Goal: Task Accomplishment & Management: Use online tool/utility

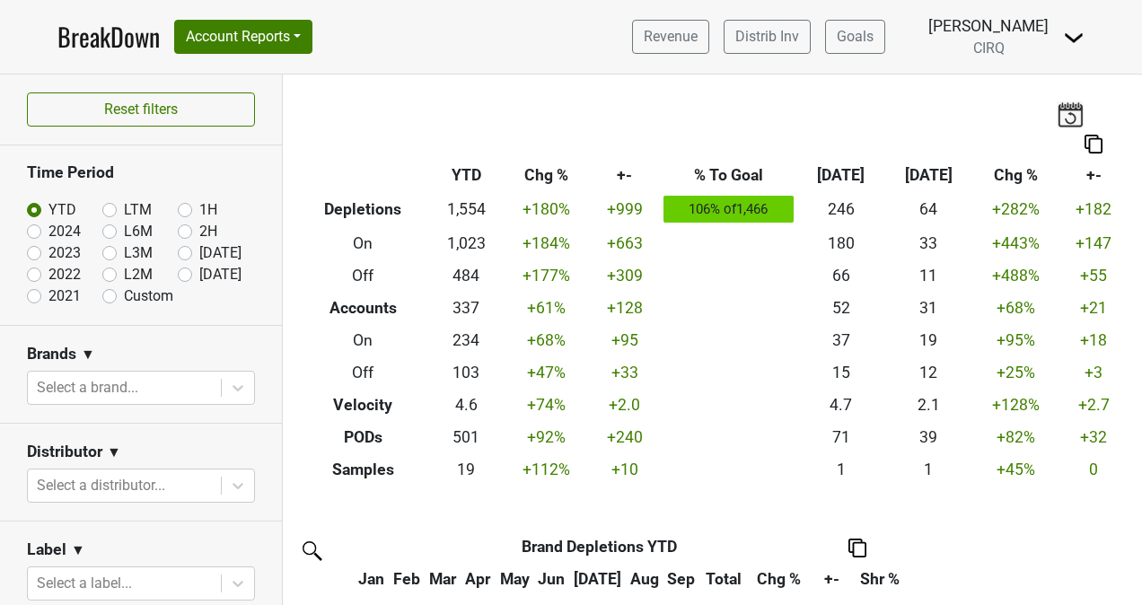
click at [101, 39] on link "BreakDown" at bounding box center [108, 37] width 102 height 38
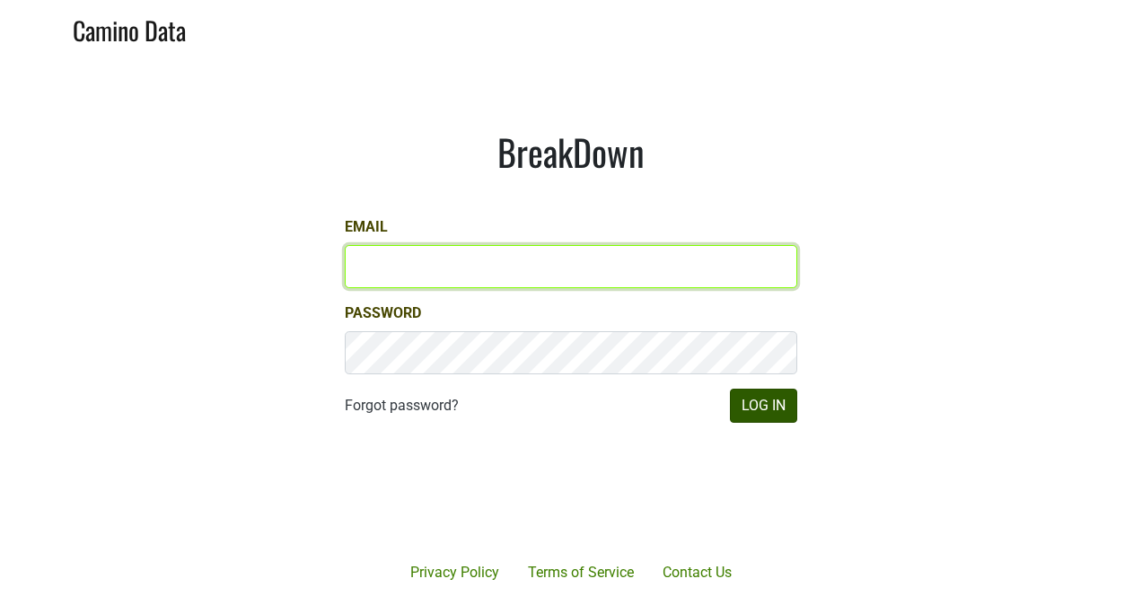
type input "[PERSON_NAME][EMAIL_ADDRESS][PERSON_NAME][DOMAIN_NAME]"
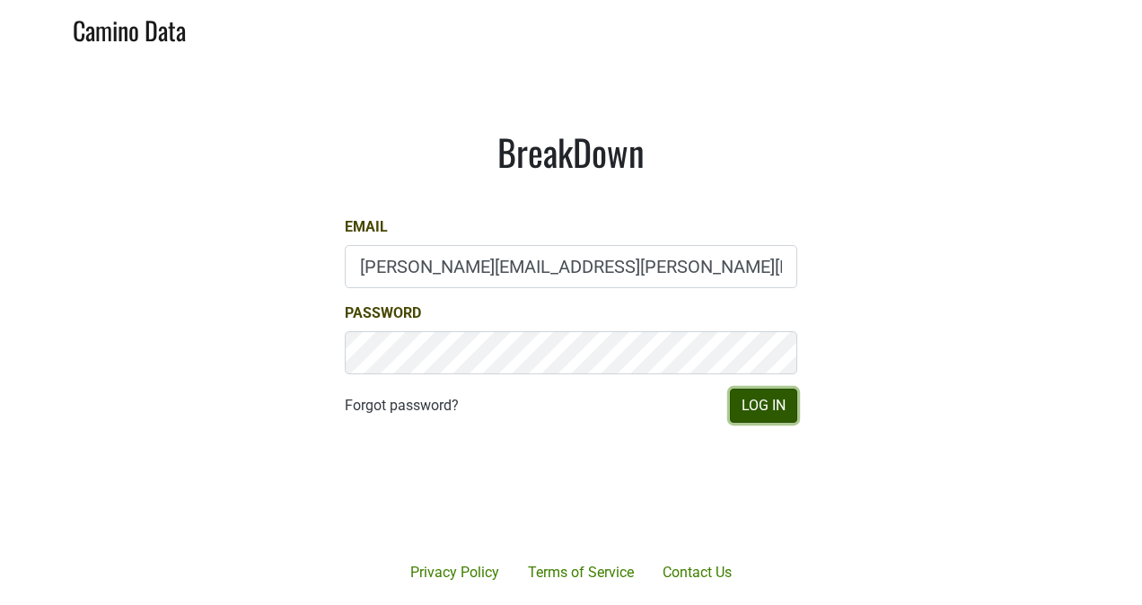
click at [763, 408] on button "Log In" at bounding box center [763, 406] width 67 height 34
